Goal: Task Accomplishment & Management: Complete application form

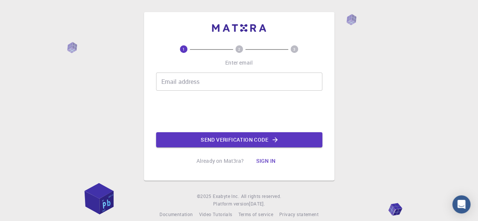
click at [181, 79] on div "Email address Email address" at bounding box center [239, 82] width 166 height 18
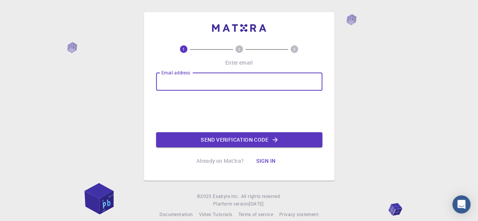
type input "amrish@mpsasc.edu.in"
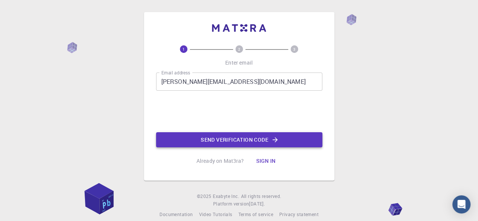
click at [229, 143] on button "Send verification code" at bounding box center [239, 139] width 166 height 15
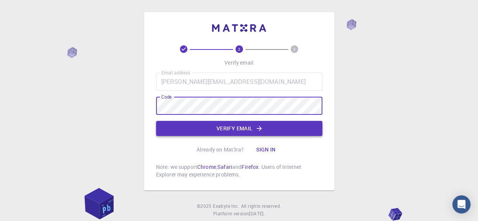
click at [247, 127] on button "Verify email" at bounding box center [239, 128] width 166 height 15
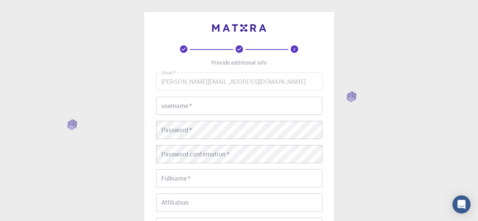
click at [240, 107] on input "username   *" at bounding box center [239, 106] width 166 height 18
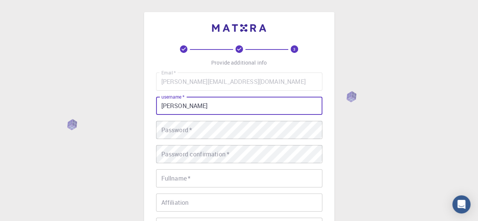
type input "Amrish"
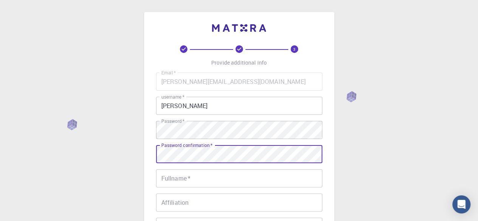
click at [234, 176] on input "Fullname   *" at bounding box center [239, 178] width 166 height 18
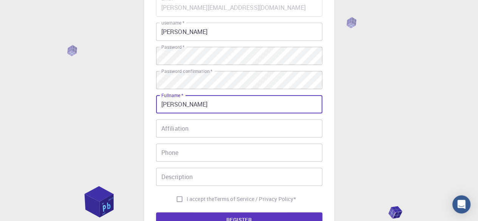
scroll to position [76, 0]
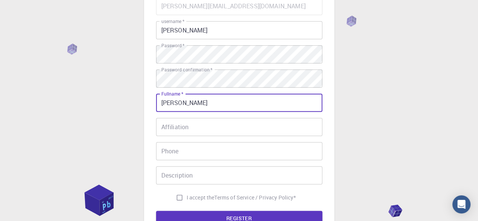
type input "Amrish"
click at [197, 124] on input "Affiliation" at bounding box center [239, 127] width 166 height 18
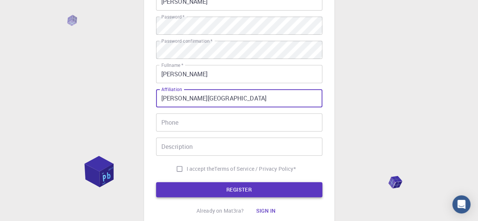
scroll to position [113, 0]
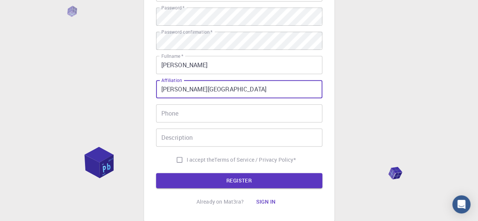
type input "M. P. Shah Arts and Science College"
click at [176, 160] on input "I accept the Terms of Service / Privacy Policy *" at bounding box center [179, 160] width 14 height 14
checkbox input "true"
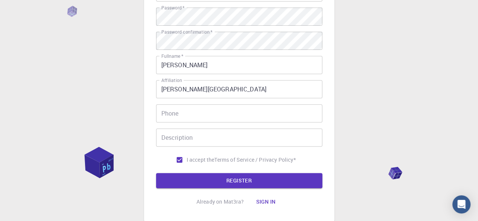
click at [210, 181] on button "REGISTER" at bounding box center [239, 180] width 166 height 15
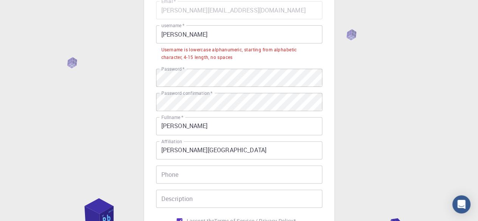
scroll to position [38, 0]
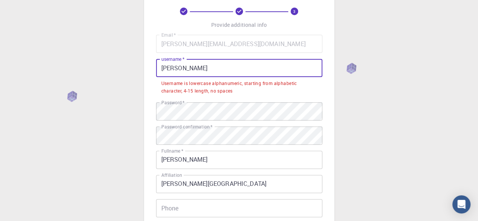
drag, startPoint x: 163, startPoint y: 68, endPoint x: 169, endPoint y: 72, distance: 6.5
click at [163, 68] on input "Amrish" at bounding box center [239, 68] width 166 height 18
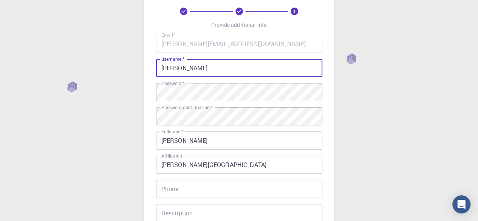
click at [240, 68] on input "amrish" at bounding box center [239, 68] width 166 height 18
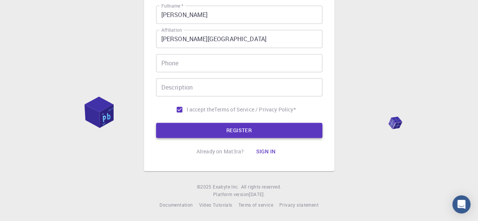
type input "amrish"
click at [227, 133] on button "REGISTER" at bounding box center [239, 130] width 166 height 15
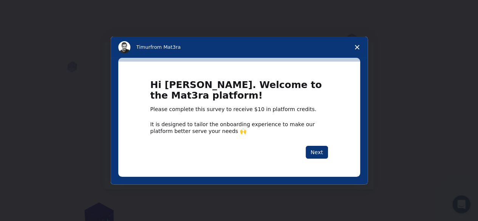
click at [357, 45] on icon "Close survey" at bounding box center [357, 47] width 5 height 5
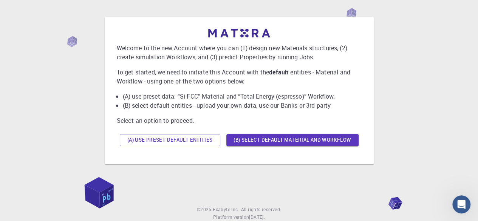
scroll to position [48, 0]
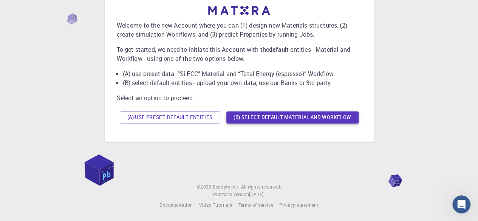
click at [343, 114] on button "(B) Select default material and workflow" at bounding box center [293, 118] width 132 height 12
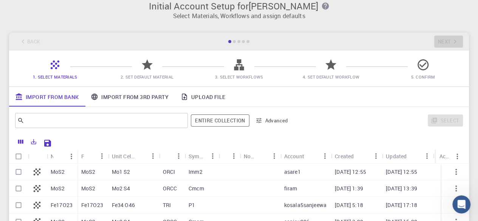
scroll to position [0, 0]
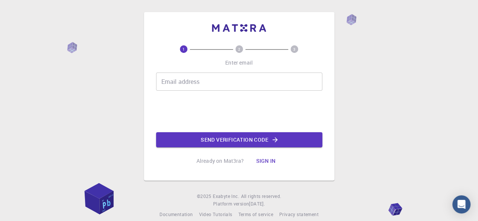
click at [202, 78] on input "Email address" at bounding box center [239, 82] width 166 height 18
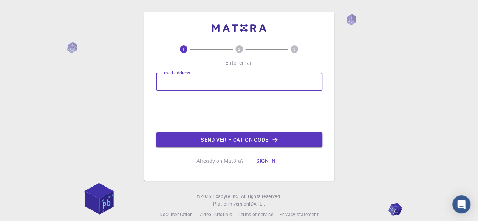
click at [333, 87] on div "1 2 3 Enter email Email address Email address Send verification code Already on…" at bounding box center [239, 96] width 191 height 169
